Goal: Task Accomplishment & Management: Complete application form

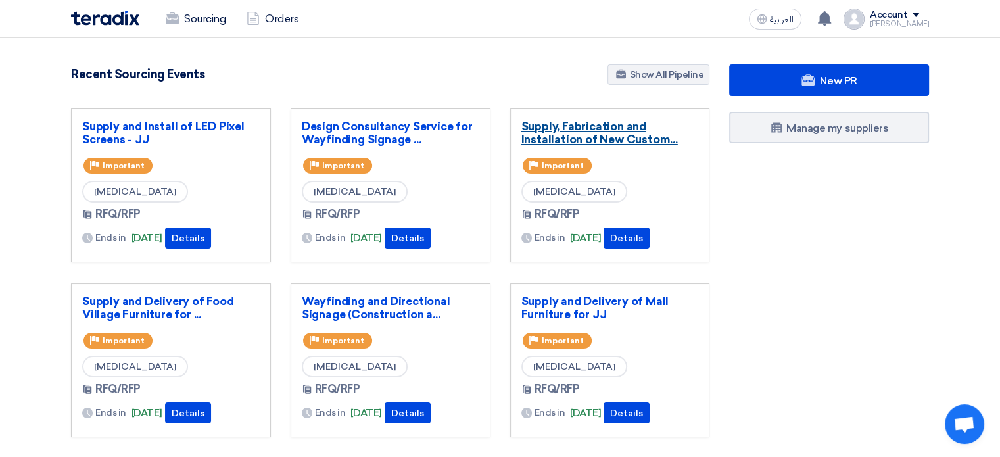
drag, startPoint x: 0, startPoint y: 0, endPoint x: 552, endPoint y: 142, distance: 570.3
click at [552, 142] on link "Supply, Fabrication and Installation of New Custom..." at bounding box center [610, 133] width 178 height 26
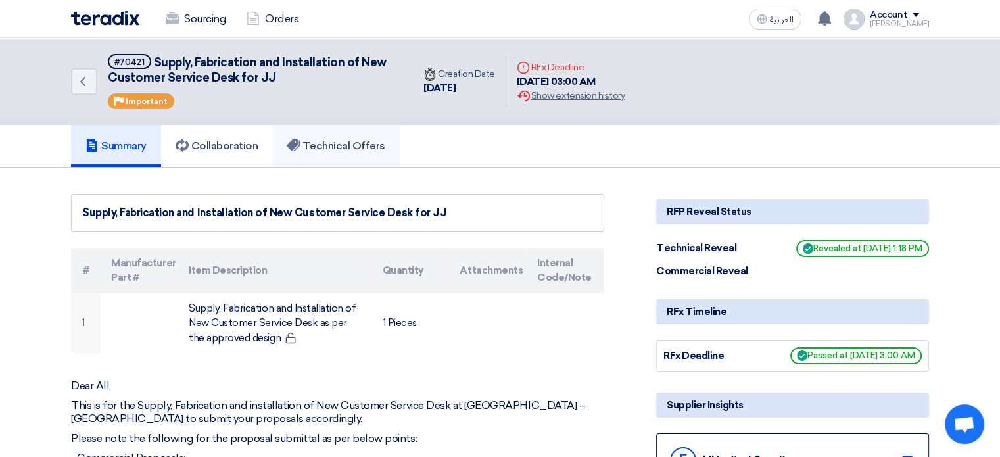
click at [316, 137] on link "Technical Offers" at bounding box center [335, 146] width 127 height 42
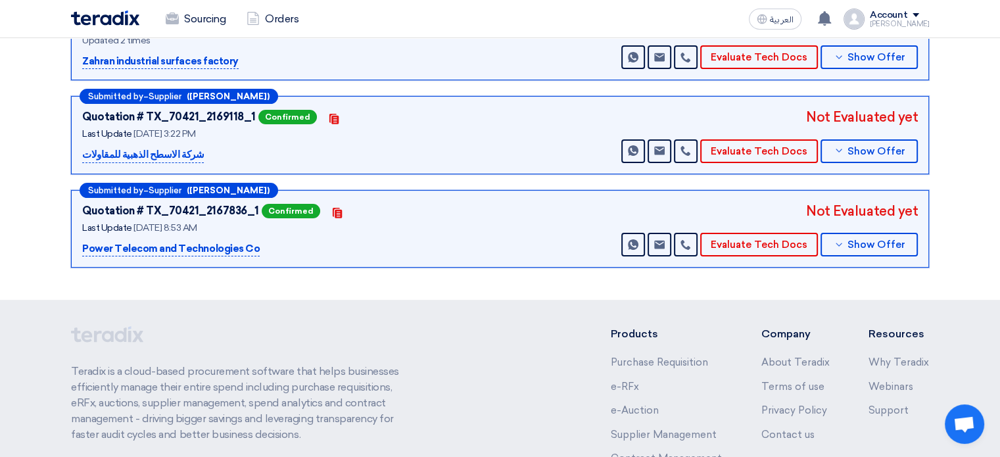
scroll to position [131, 0]
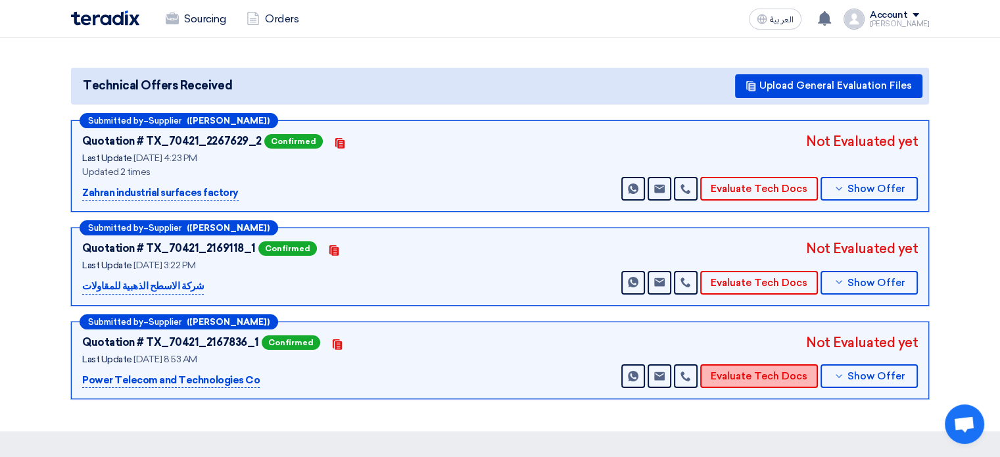
click at [757, 370] on button "Evaluate Tech Docs" at bounding box center [759, 376] width 118 height 24
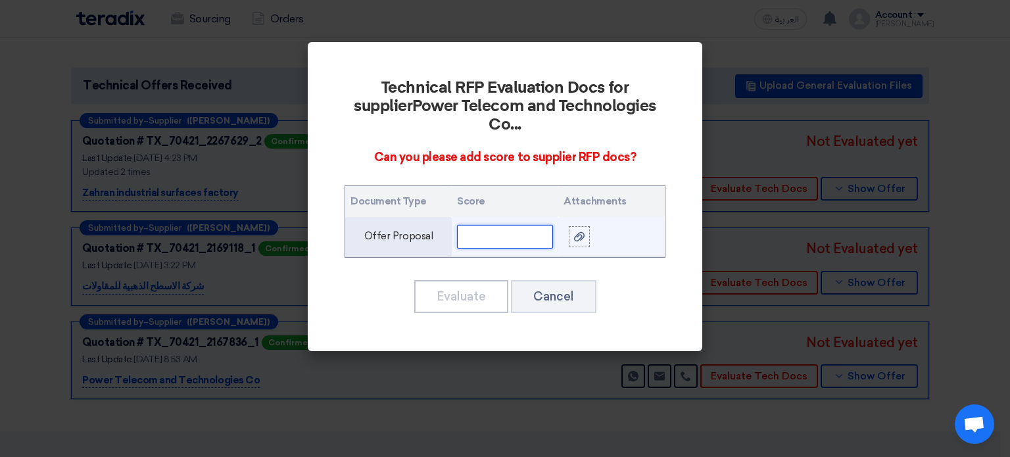
click at [521, 225] on input "text" at bounding box center [505, 237] width 96 height 24
drag, startPoint x: 490, startPoint y: 218, endPoint x: 452, endPoint y: 220, distance: 38.2
click at [452, 220] on td "65" at bounding box center [505, 237] width 107 height 40
click at [501, 225] on input "65" at bounding box center [505, 237] width 96 height 24
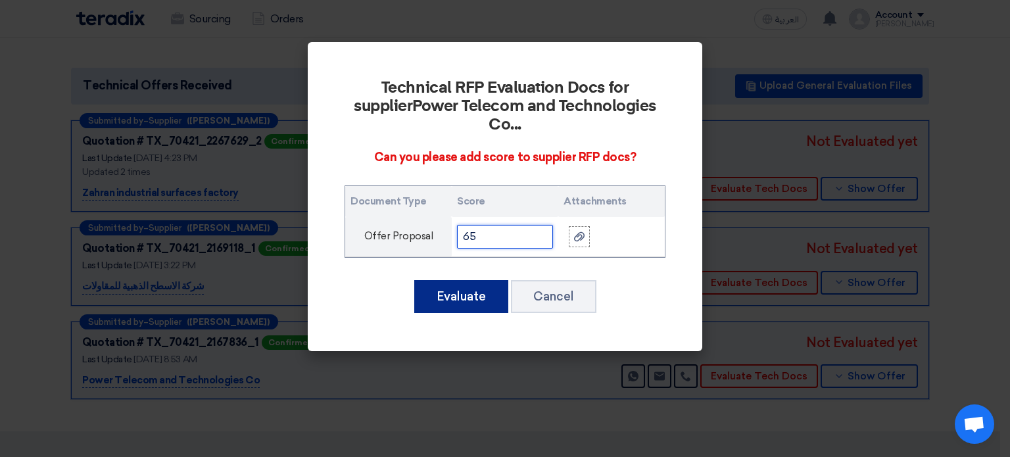
type input "65"
click at [459, 280] on button "Evaluate" at bounding box center [461, 296] width 94 height 33
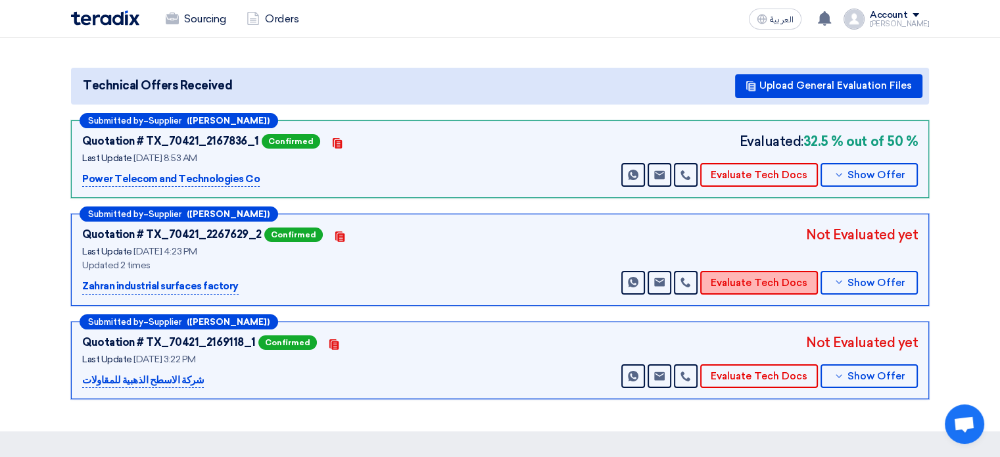
click at [777, 277] on button "Evaluate Tech Docs" at bounding box center [759, 283] width 118 height 24
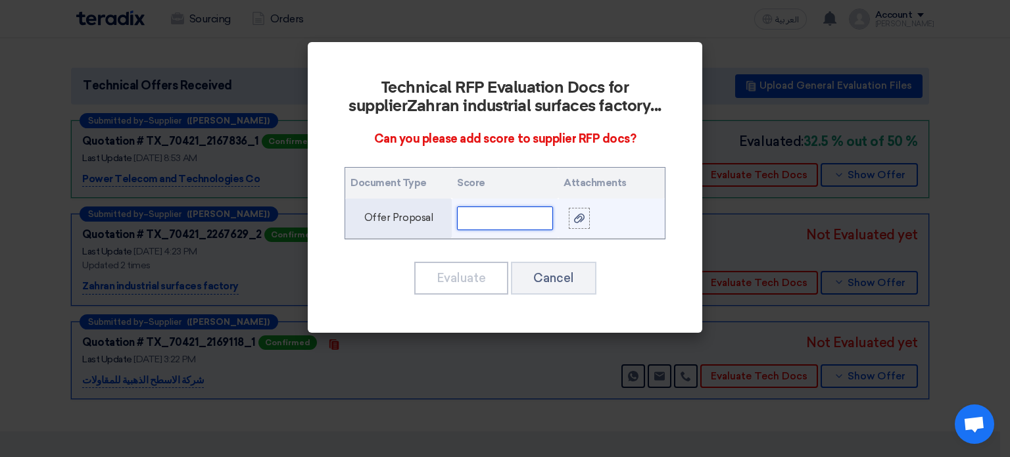
click at [490, 218] on input "text" at bounding box center [505, 218] width 96 height 24
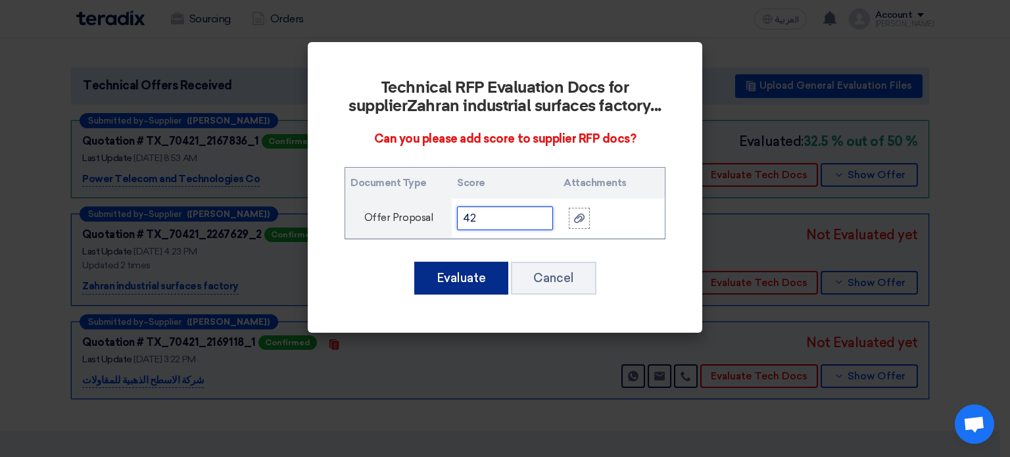
type input "42"
click at [468, 268] on button "Evaluate" at bounding box center [461, 278] width 94 height 33
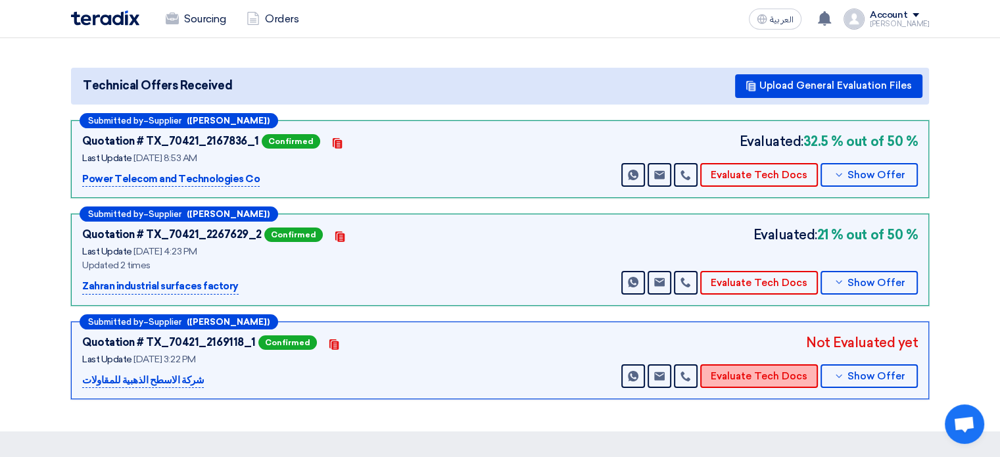
click at [757, 375] on button "Evaluate Tech Docs" at bounding box center [759, 376] width 118 height 24
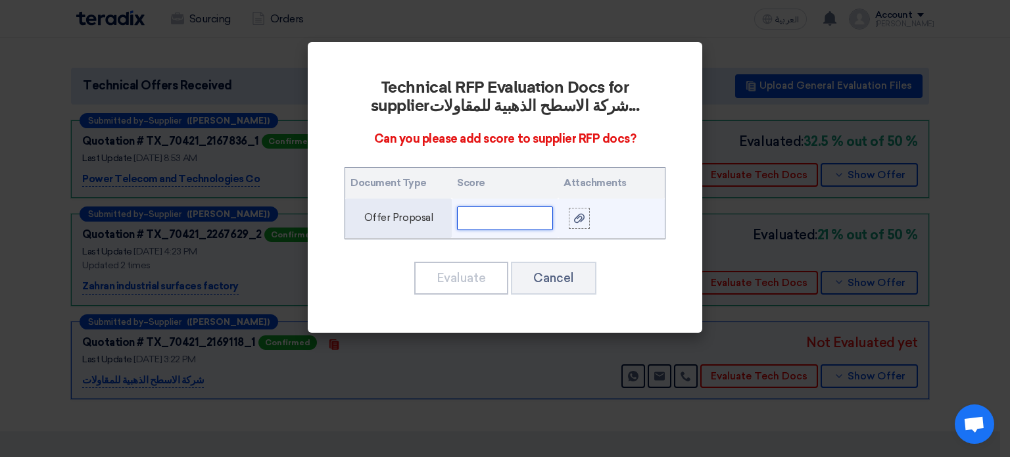
click at [500, 216] on input "text" at bounding box center [505, 218] width 96 height 24
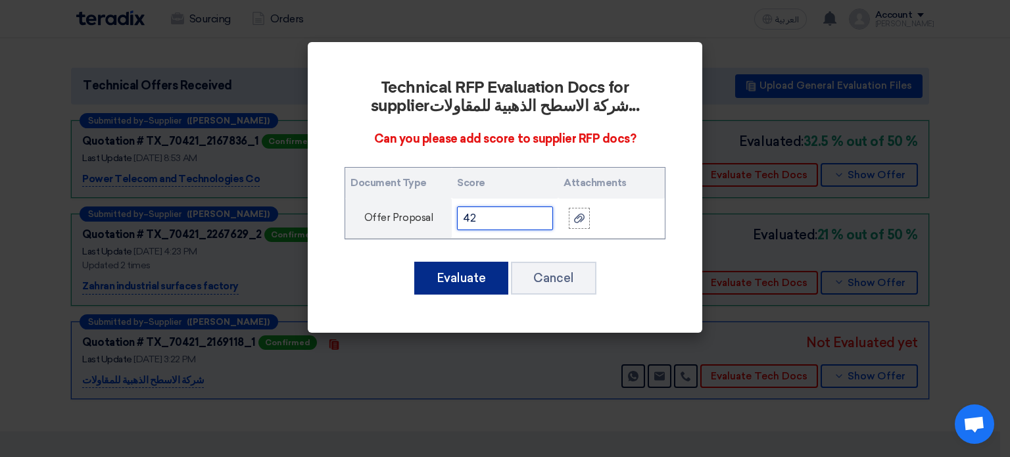
type input "42"
click at [472, 273] on button "Evaluate" at bounding box center [461, 278] width 94 height 33
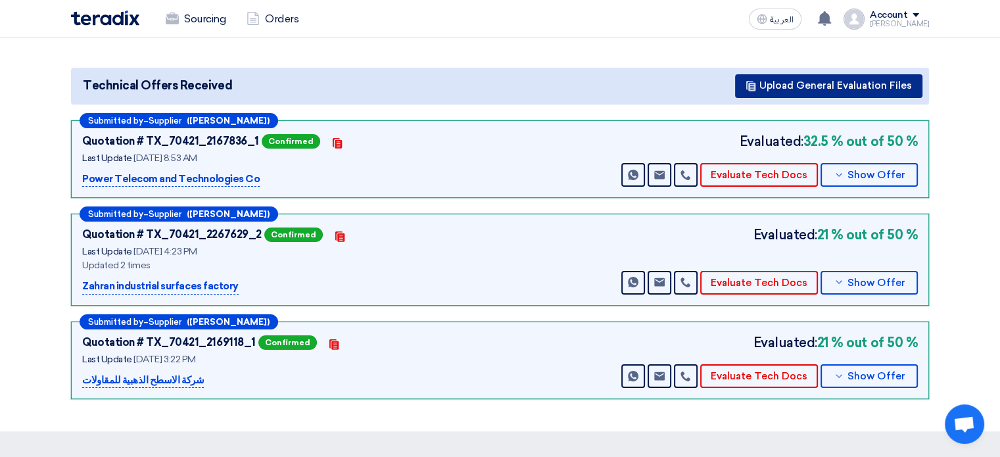
click at [829, 86] on button "Upload General Evaluation Files" at bounding box center [828, 86] width 187 height 24
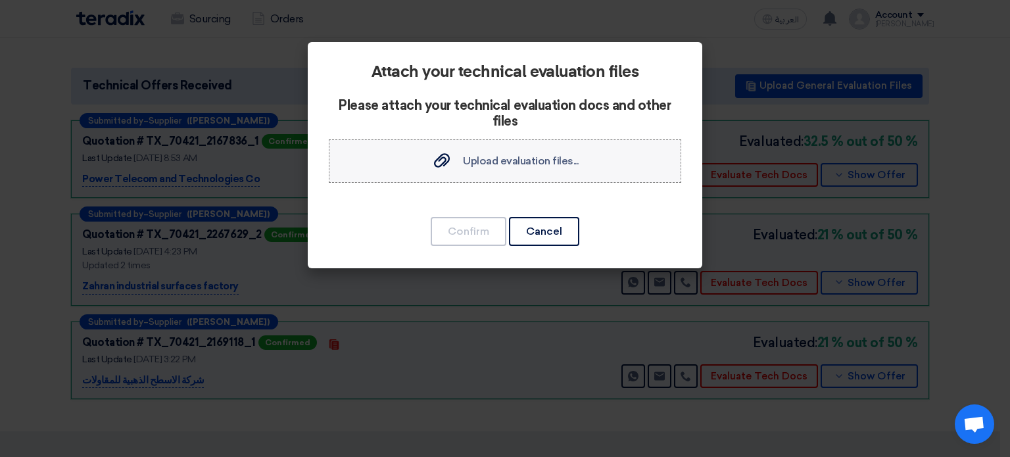
click at [492, 166] on span "Upload evaluation files..." at bounding box center [521, 161] width 116 height 12
click at [0, 0] on input "Upload evaluation files... Upload evaluation files..." at bounding box center [0, 0] width 0 height 0
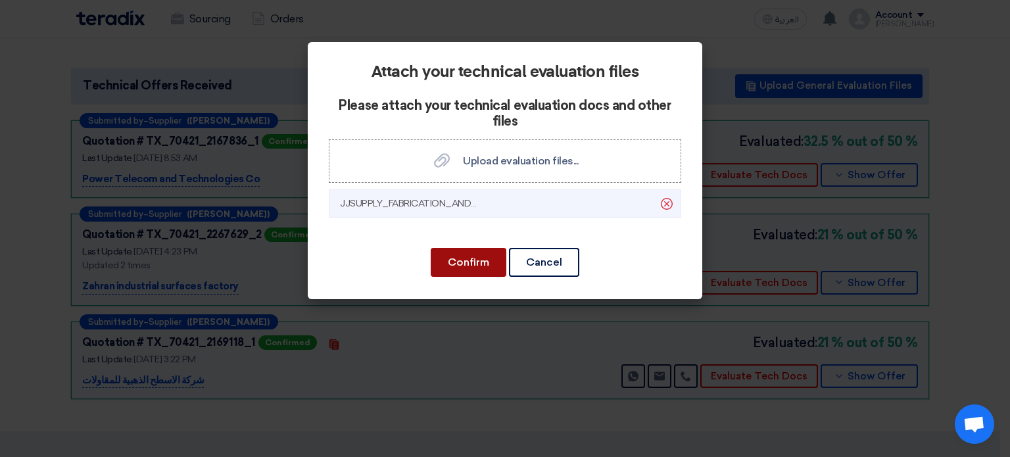
click at [463, 256] on button "Confirm" at bounding box center [469, 262] width 76 height 29
